Goal: Task Accomplishment & Management: Manage account settings

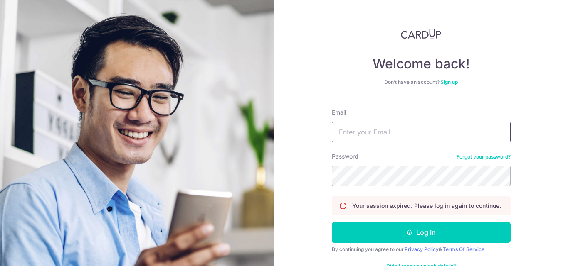
click at [333, 130] on input "Email" at bounding box center [421, 132] width 179 height 21
type input "[EMAIL_ADDRESS][DOMAIN_NAME]"
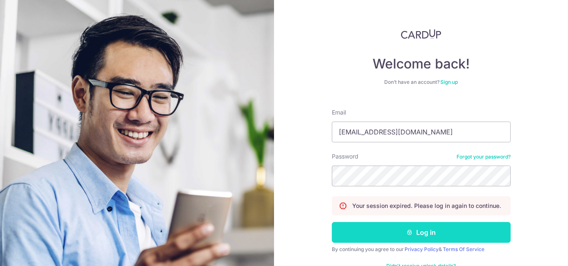
click at [423, 231] on button "Log in" at bounding box center [421, 232] width 179 height 21
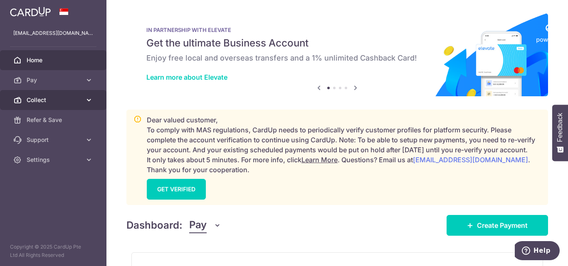
click at [36, 101] on span "Collect" at bounding box center [54, 100] width 55 height 8
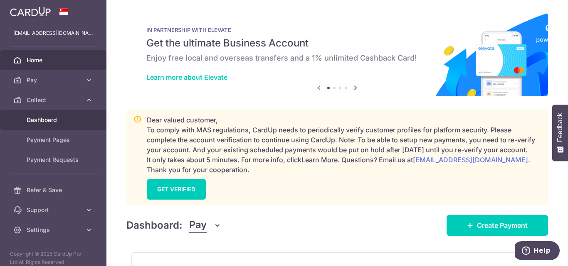
click at [42, 116] on span "Dashboard" at bounding box center [54, 120] width 55 height 8
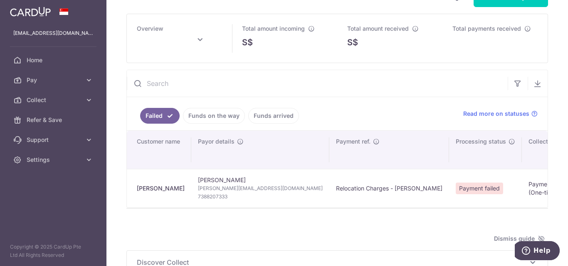
type input "October 2025"
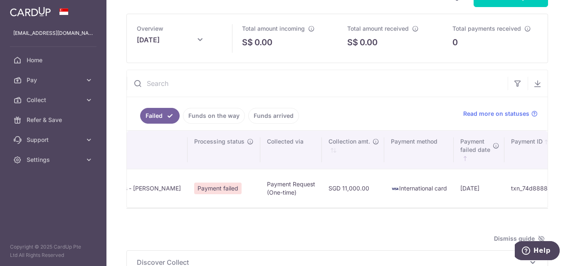
scroll to position [0, 267]
